Goal: Task Accomplishment & Management: Manage account settings

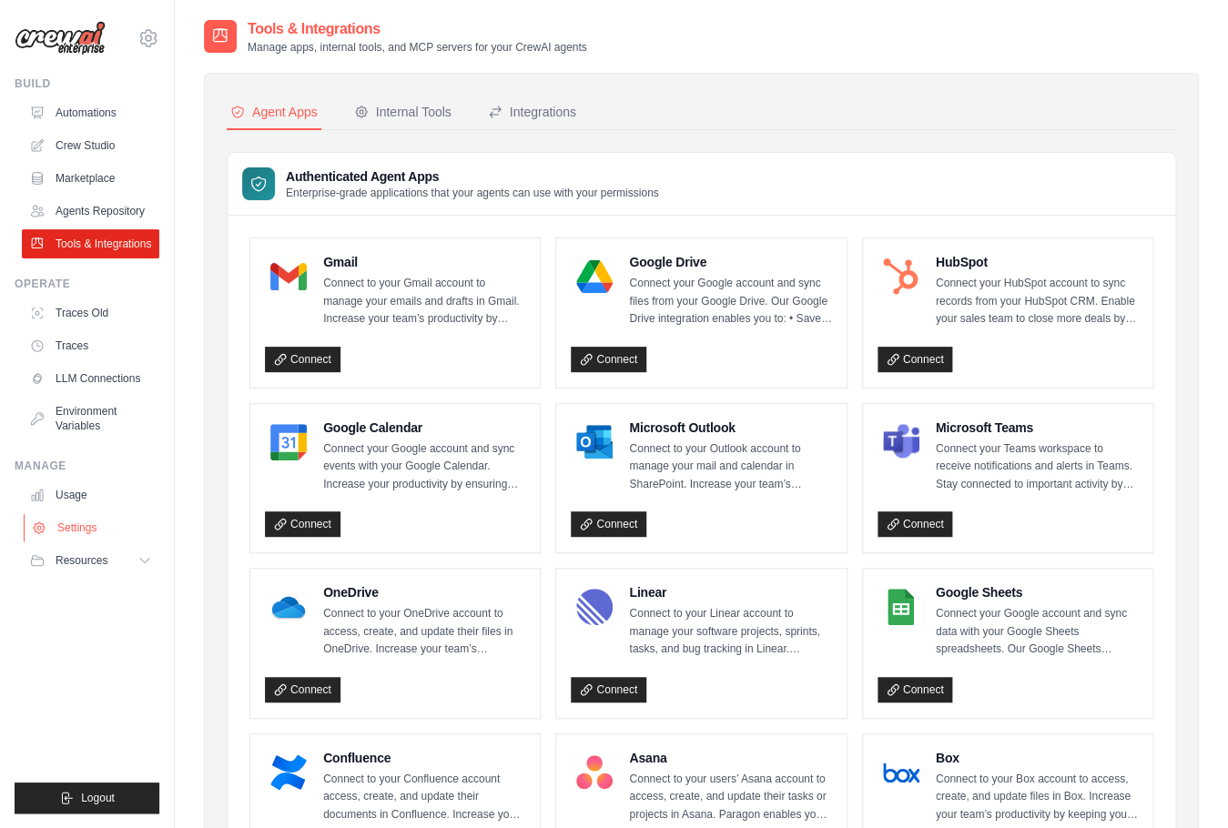
click at [82, 530] on link "Settings" at bounding box center [92, 527] width 137 height 29
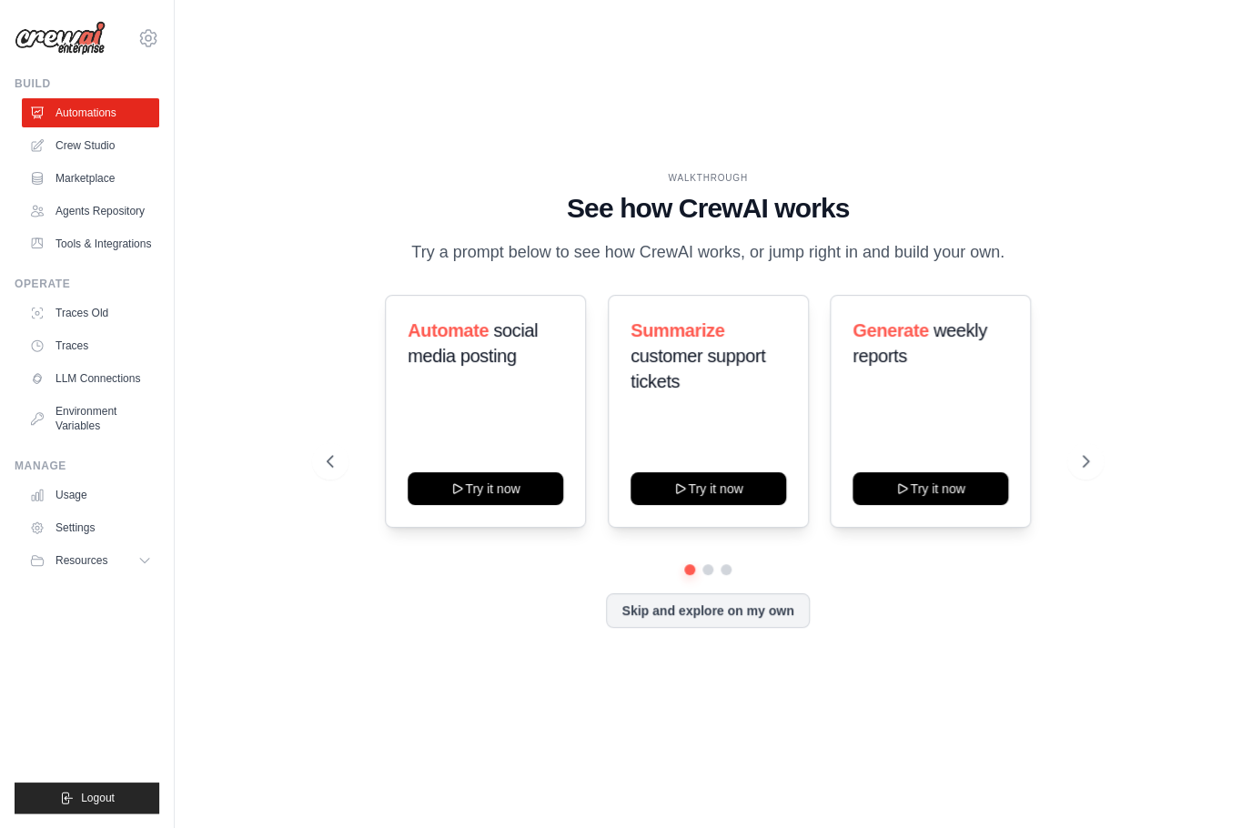
drag, startPoint x: 160, startPoint y: 40, endPoint x: 137, endPoint y: 32, distance: 24.2
click at [159, 40] on div "guilherme.bresser@ambevtech.com.br Ambev - SAZ Your organization ABI - GenAI Bo…" at bounding box center [87, 414] width 175 height 828
click at [137, 32] on div "guilherme.bresser@ambevtech.com.br Ambev - SAZ Your organization ABI - GenAI Bo…" at bounding box center [87, 29] width 145 height 58
click at [141, 33] on icon at bounding box center [148, 38] width 22 height 22
click at [154, 38] on icon at bounding box center [148, 38] width 22 height 22
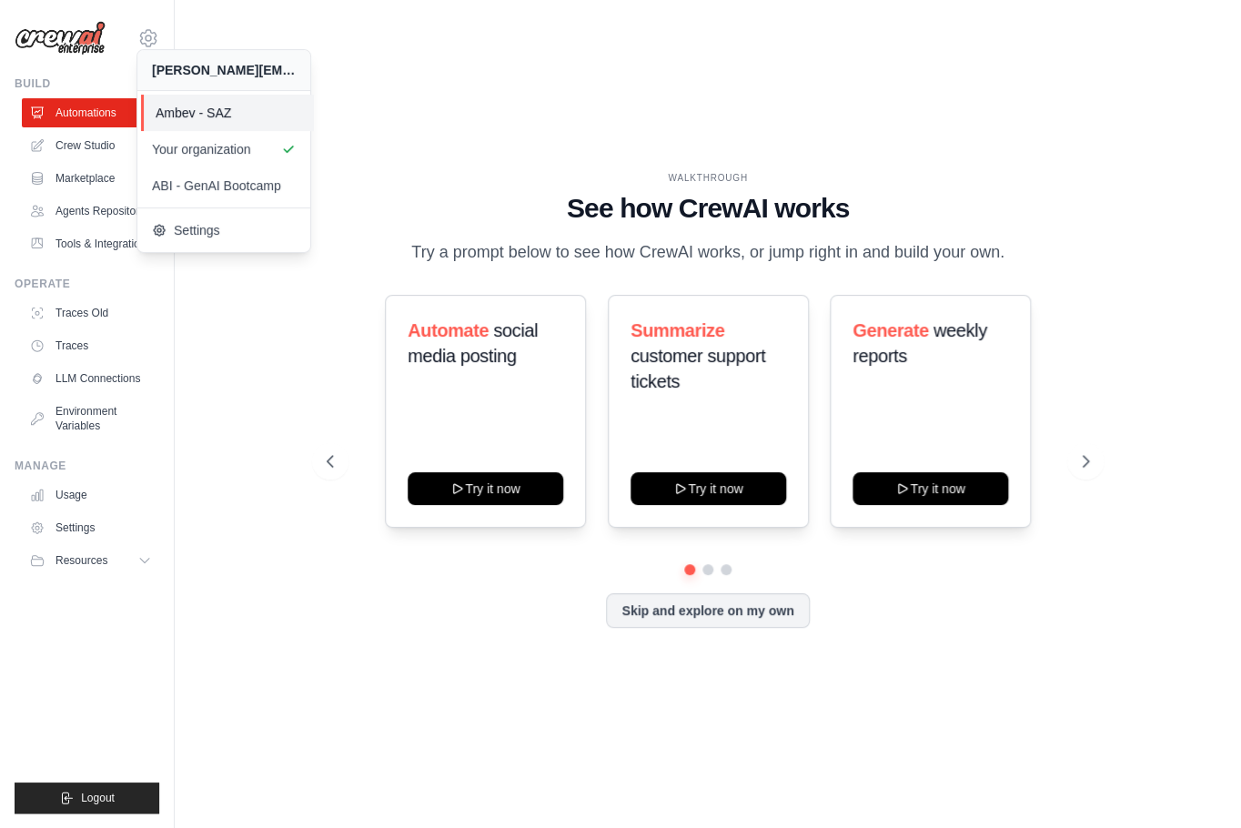
click at [190, 110] on span "Ambev - SAZ" at bounding box center [228, 113] width 144 height 18
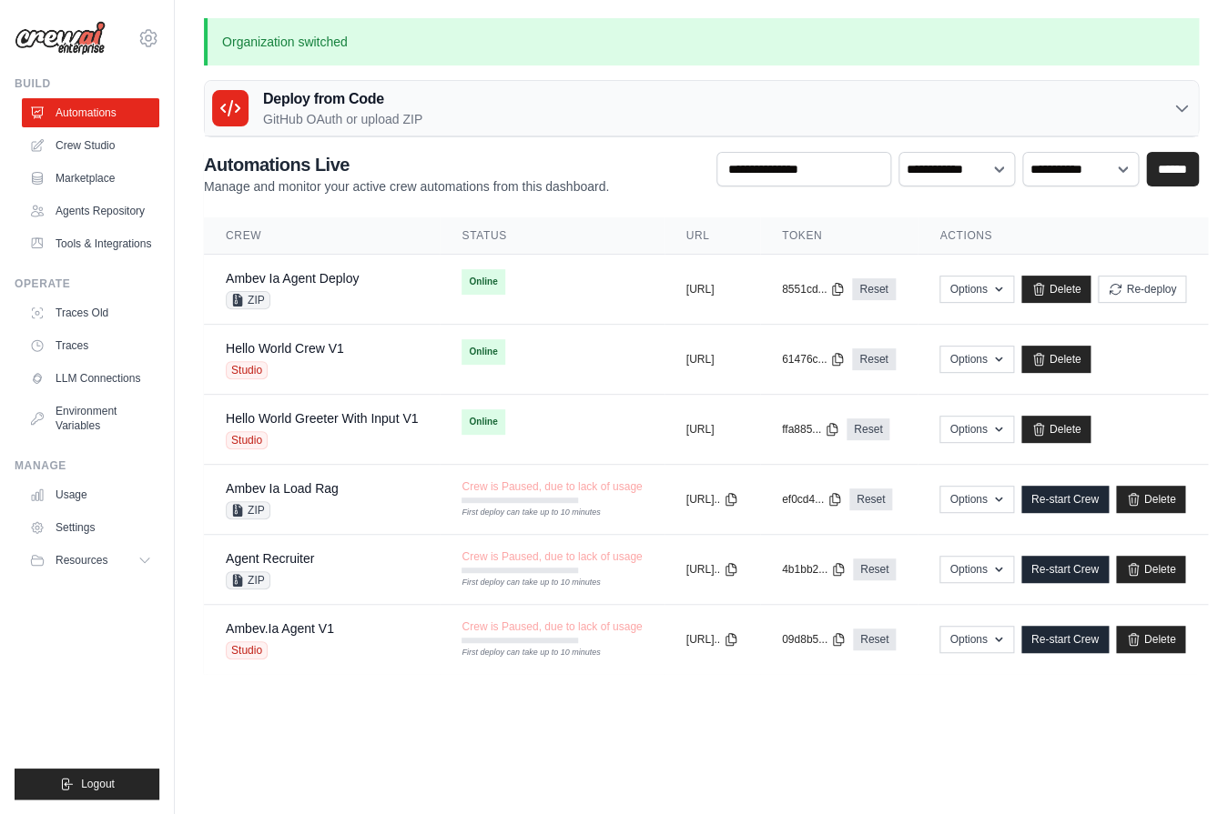
click at [87, 530] on link "Settings" at bounding box center [90, 527] width 137 height 29
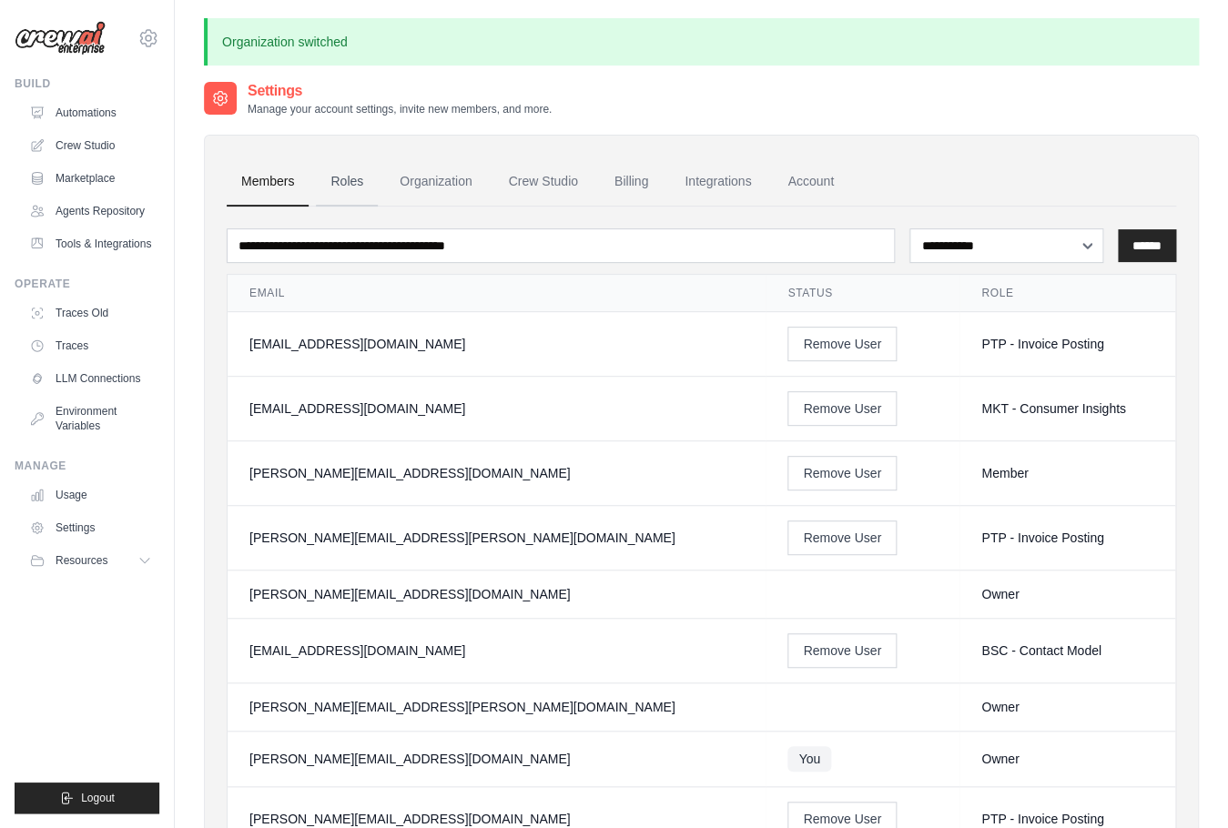
click at [356, 177] on link "Roles" at bounding box center [347, 181] width 62 height 49
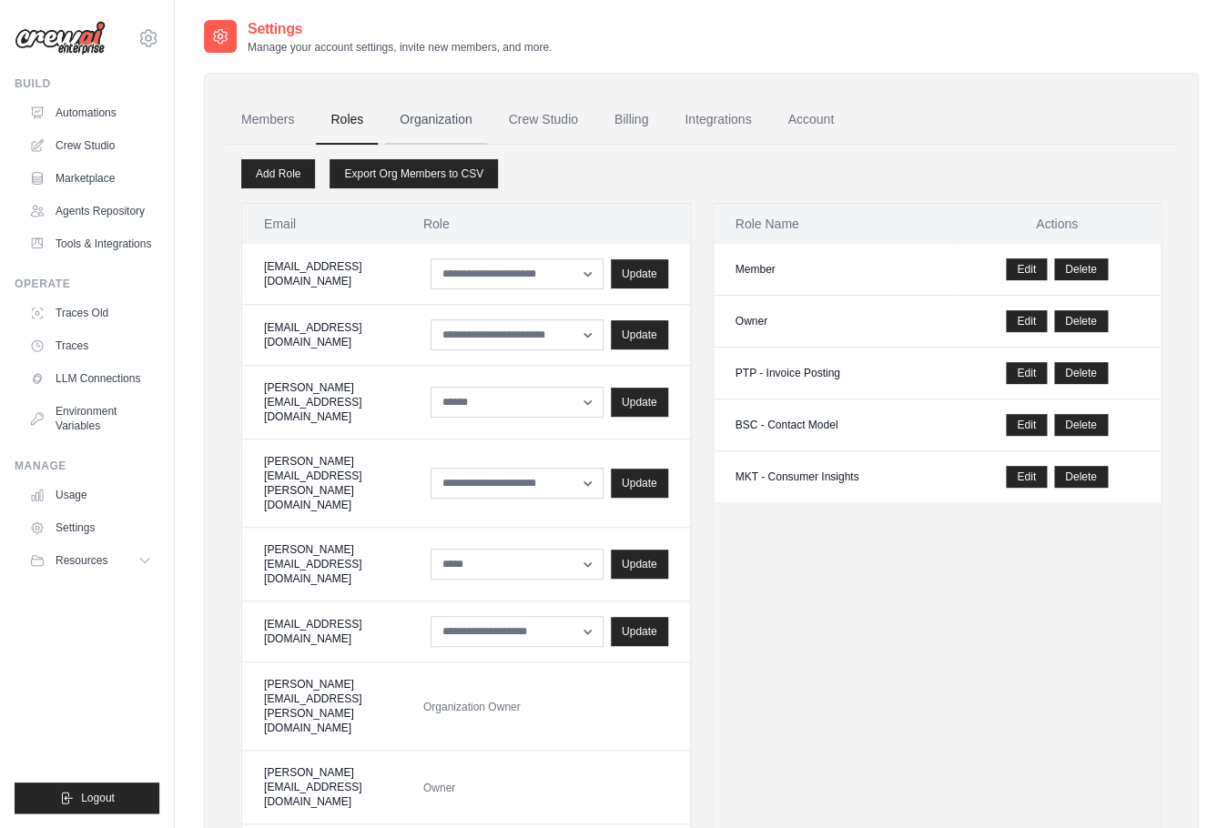
click at [432, 117] on link "Organization" at bounding box center [435, 120] width 101 height 49
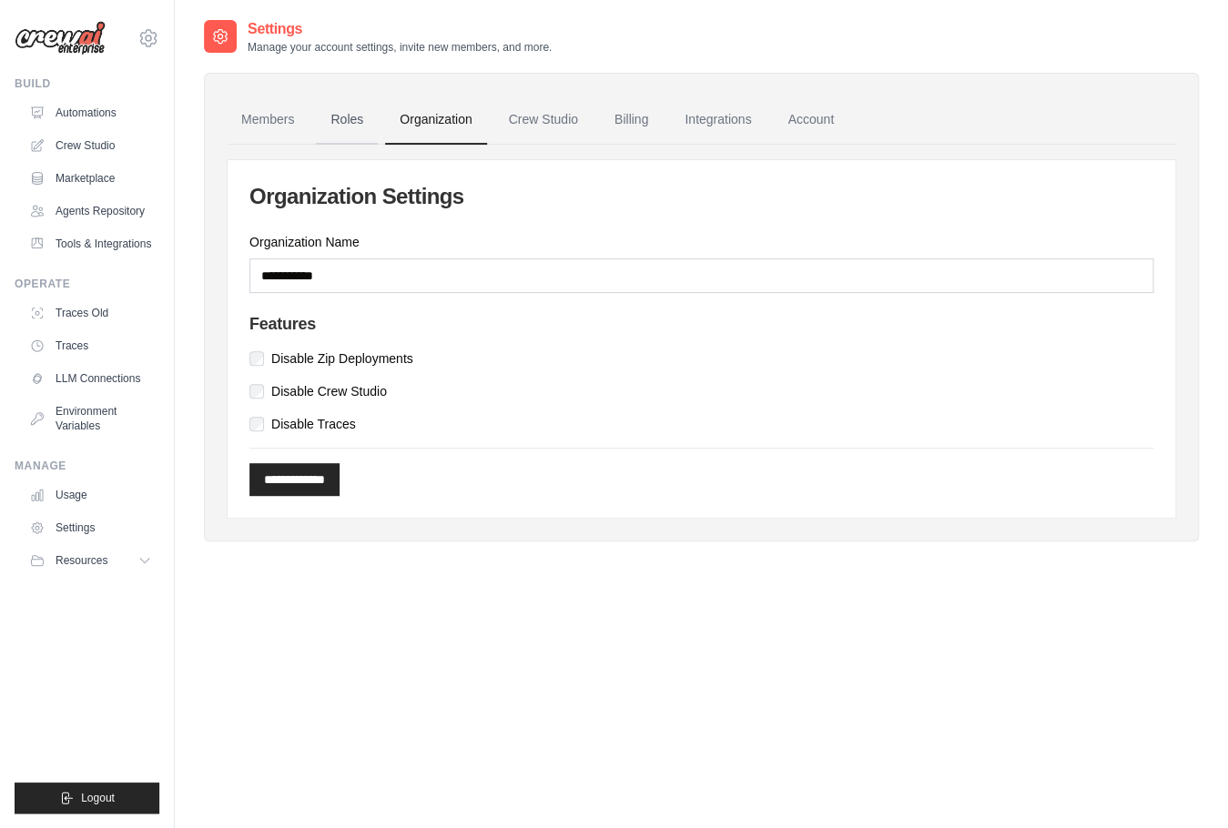
click at [347, 116] on link "Roles" at bounding box center [347, 120] width 62 height 49
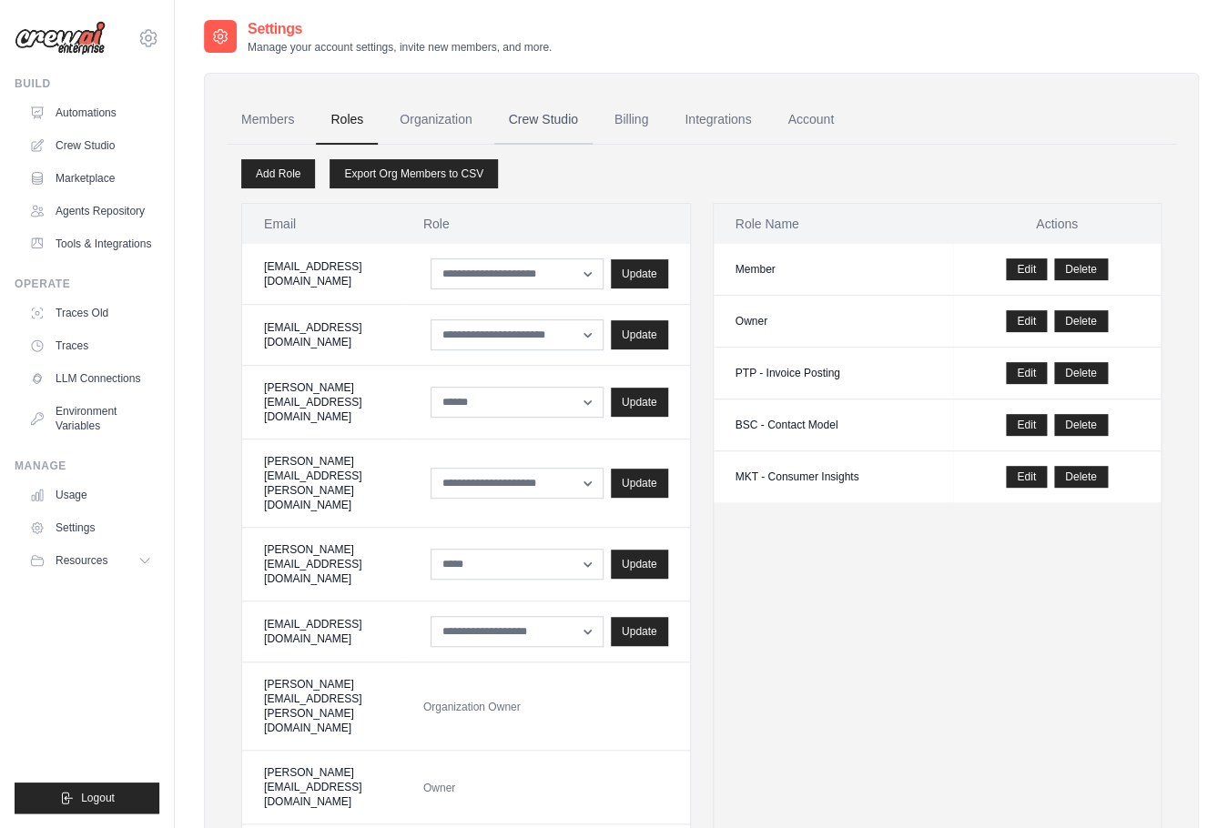
click at [557, 110] on link "Crew Studio" at bounding box center [543, 120] width 98 height 49
